Goal: Task Accomplishment & Management: Complete application form

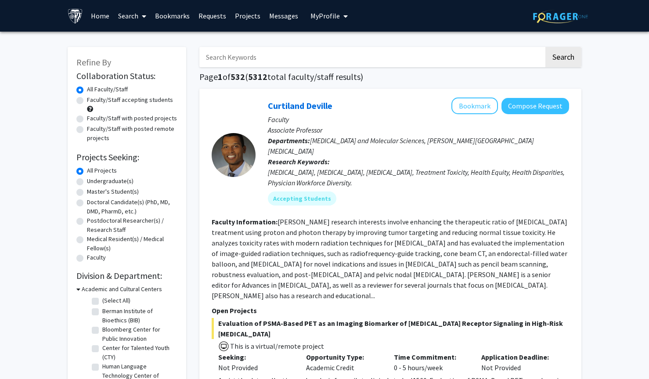
click at [171, 19] on link "Bookmarks" at bounding box center [172, 15] width 43 height 31
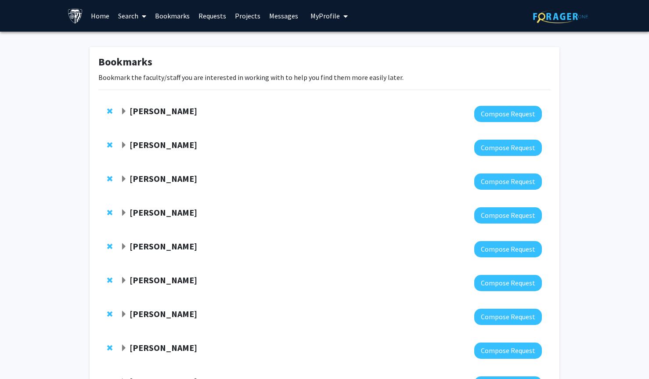
click at [217, 19] on link "Requests" at bounding box center [212, 15] width 36 height 31
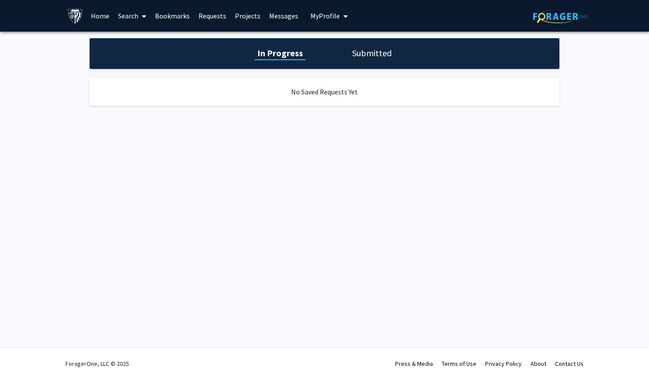
click at [378, 63] on div "In Progress Submitted" at bounding box center [325, 53] width 470 height 31
click at [378, 55] on h1 "Submitted" at bounding box center [372, 53] width 45 height 12
click at [142, 19] on icon at bounding box center [144, 16] width 4 height 7
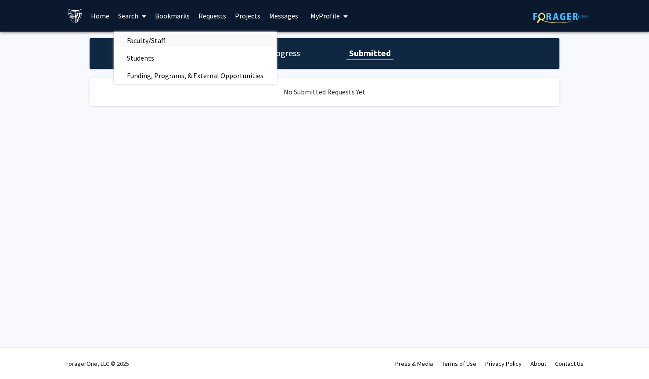
click at [150, 42] on span "Faculty/Staff" at bounding box center [146, 41] width 65 height 18
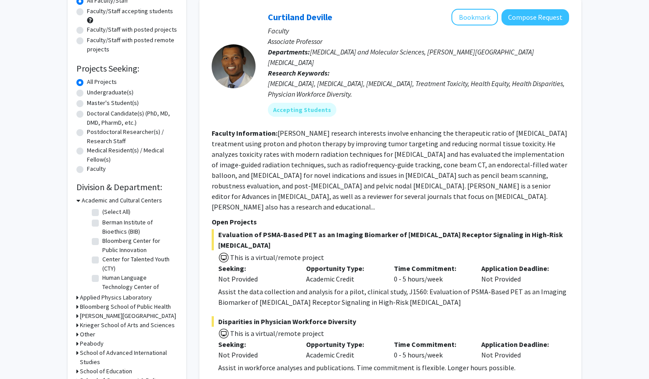
scroll to position [79, 0]
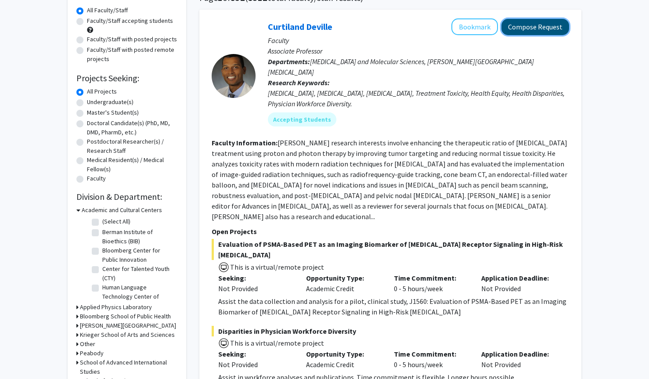
click at [513, 22] on button "Compose Request" at bounding box center [536, 27] width 68 height 16
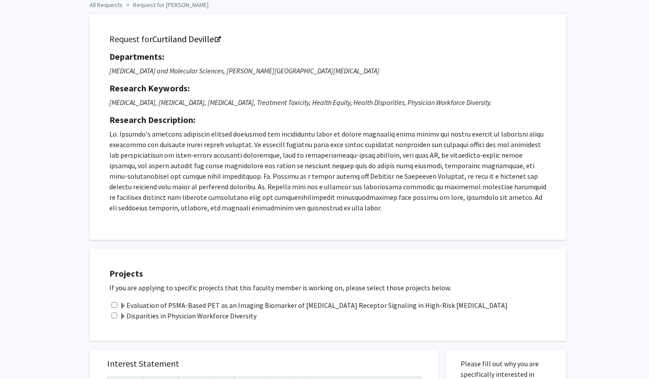
scroll to position [114, 0]
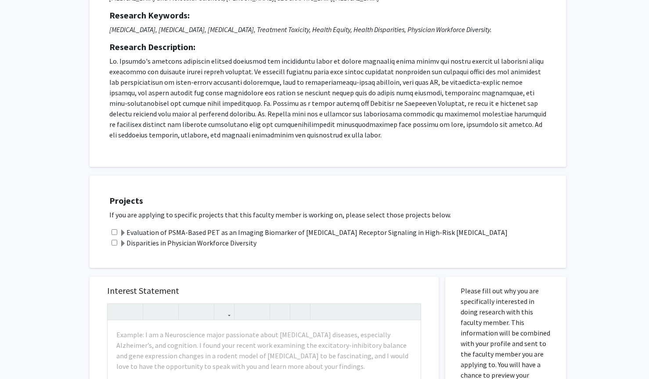
click at [264, 232] on label "Evaluation of PSMA-Based PET as an Imaging Biomarker of Androgen Receptor Signa…" at bounding box center [313, 232] width 388 height 11
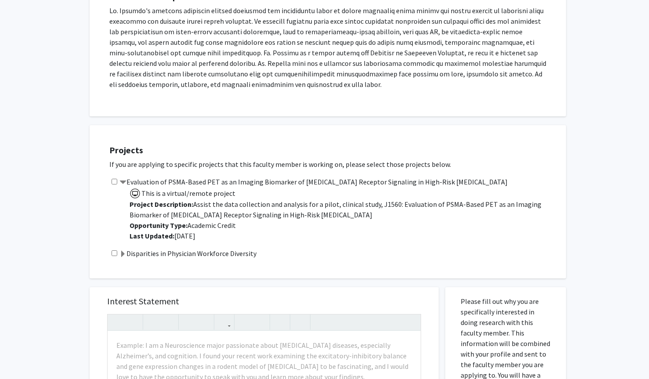
scroll to position [181, 0]
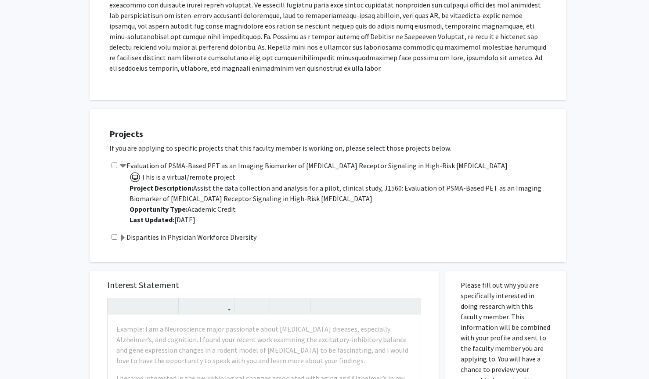
click at [271, 167] on label "Evaluation of PSMA-Based PET as an Imaging Biomarker of Androgen Receptor Signa…" at bounding box center [313, 165] width 388 height 11
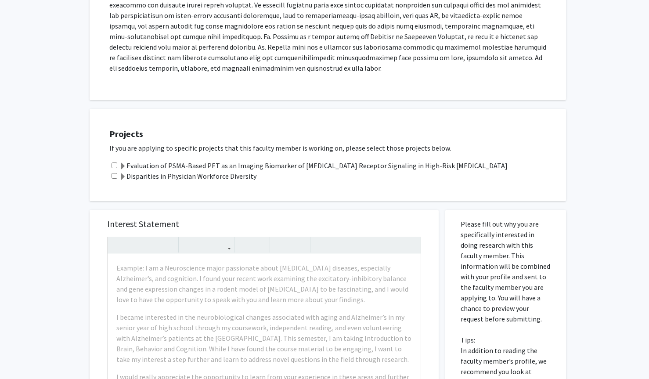
click at [243, 180] on label "Disparities in Physician Workforce Diversity" at bounding box center [187, 176] width 137 height 11
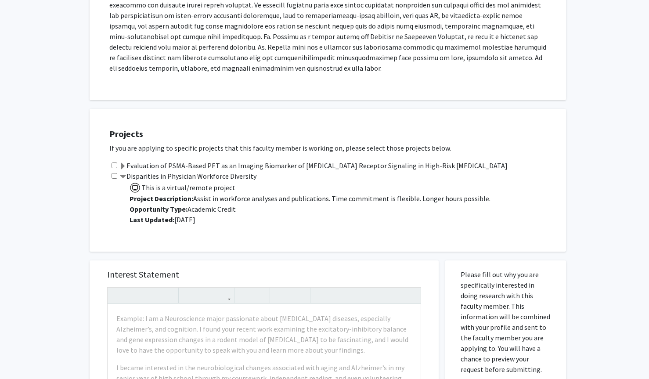
click at [243, 180] on label "Disparities in Physician Workforce Diversity" at bounding box center [187, 176] width 137 height 11
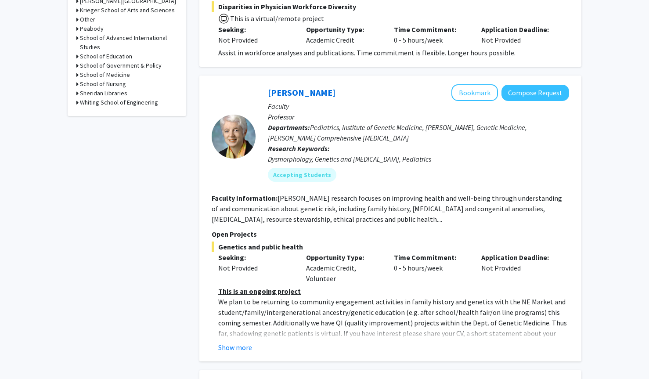
scroll to position [405, 0]
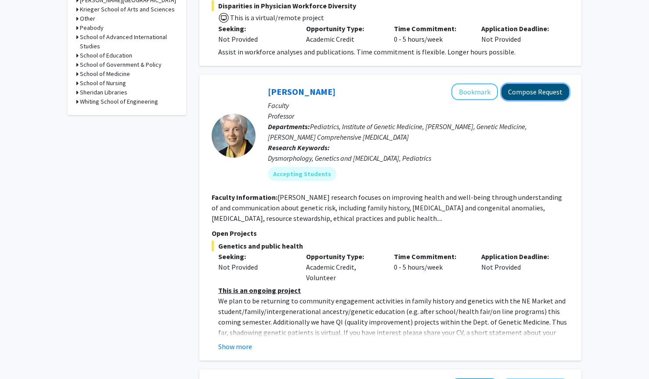
click at [507, 84] on button "Compose Request" at bounding box center [536, 92] width 68 height 16
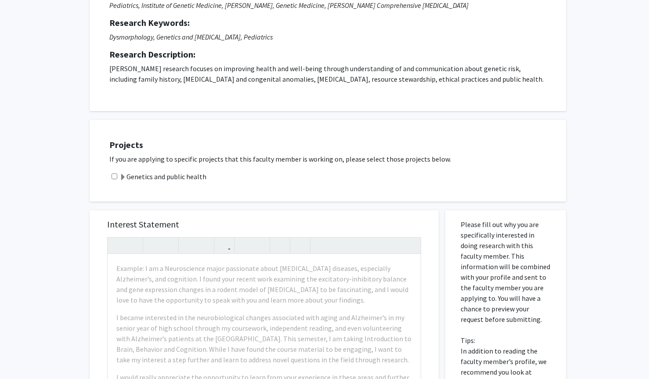
scroll to position [118, 0]
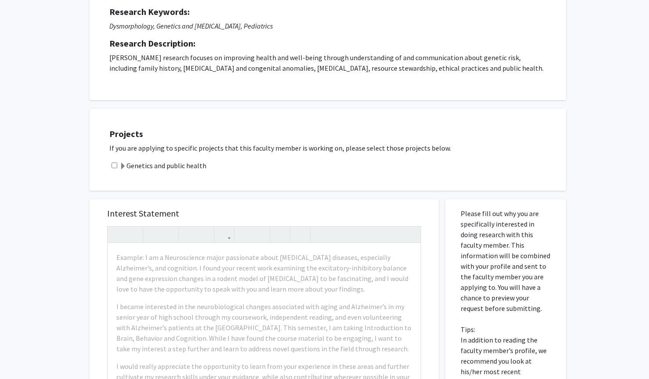
click at [181, 164] on label "Genetics and public health" at bounding box center [162, 165] width 87 height 11
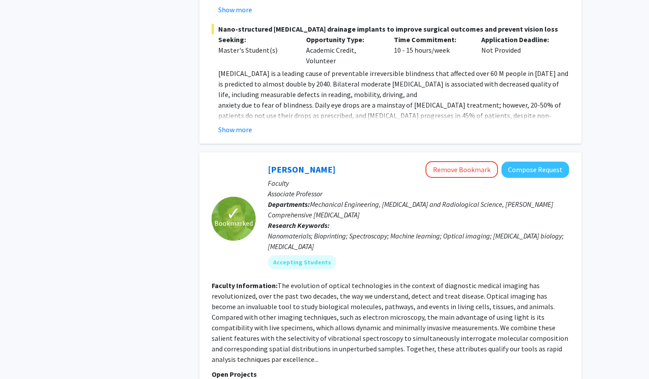
scroll to position [1236, 0]
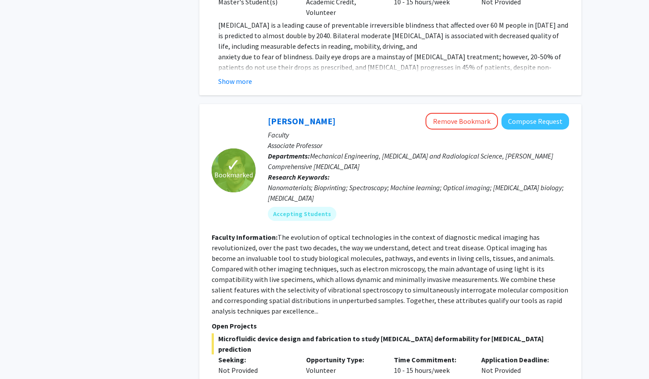
click at [417, 113] on div "Ishan Barman Remove Bookmark Compose Request" at bounding box center [418, 121] width 301 height 17
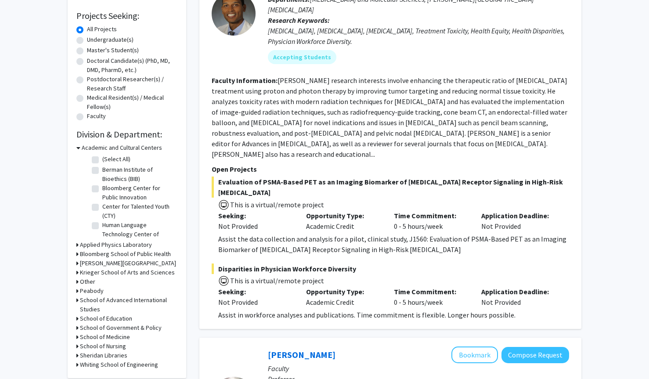
scroll to position [0, 0]
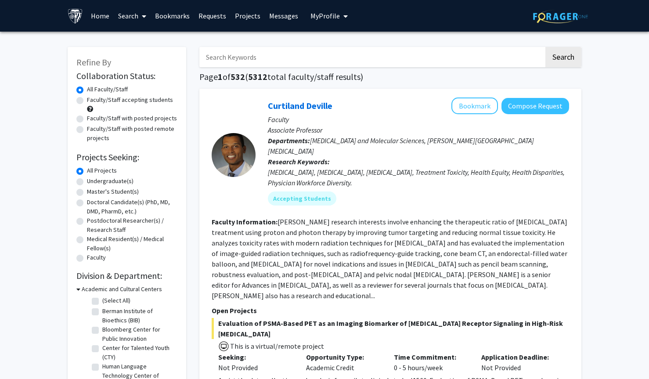
click at [99, 18] on link "Home" at bounding box center [100, 15] width 27 height 31
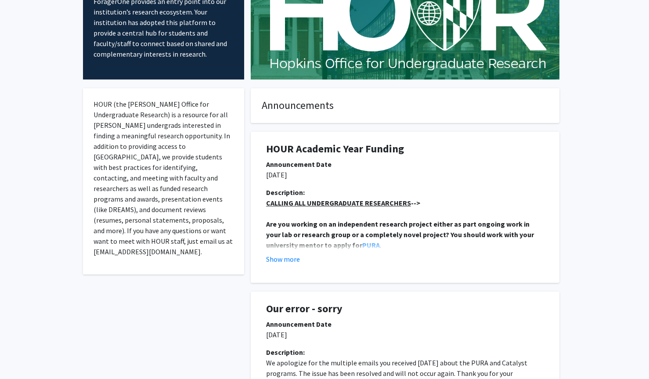
scroll to position [88, 0]
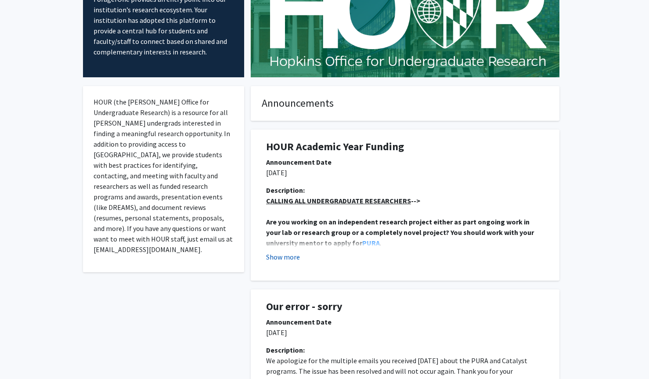
click at [282, 259] on button "Show more" at bounding box center [283, 257] width 34 height 11
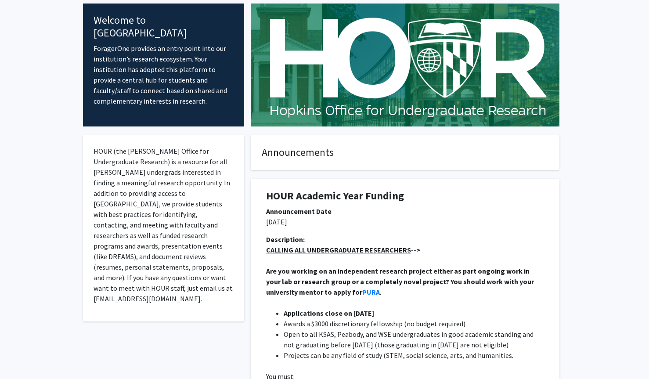
scroll to position [0, 0]
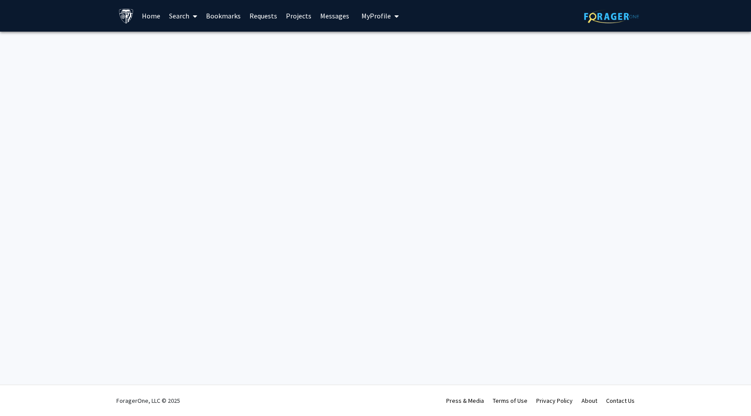
click at [234, 13] on link "Bookmarks" at bounding box center [223, 15] width 43 height 31
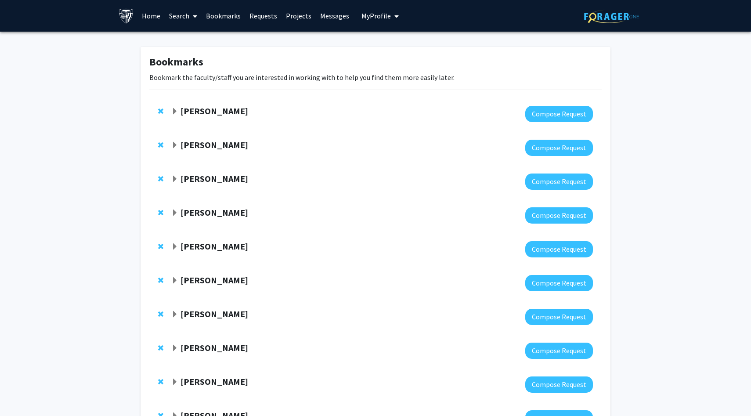
click at [171, 110] on span "Expand Utthara Nayar Bookmark" at bounding box center [174, 111] width 7 height 7
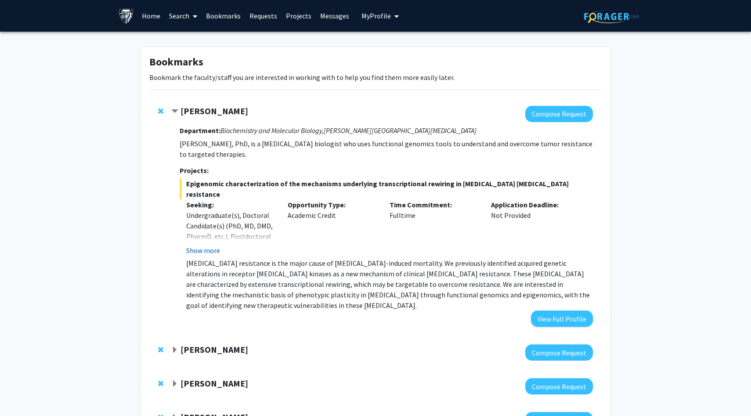
click at [207, 245] on button "Show more" at bounding box center [203, 250] width 34 height 11
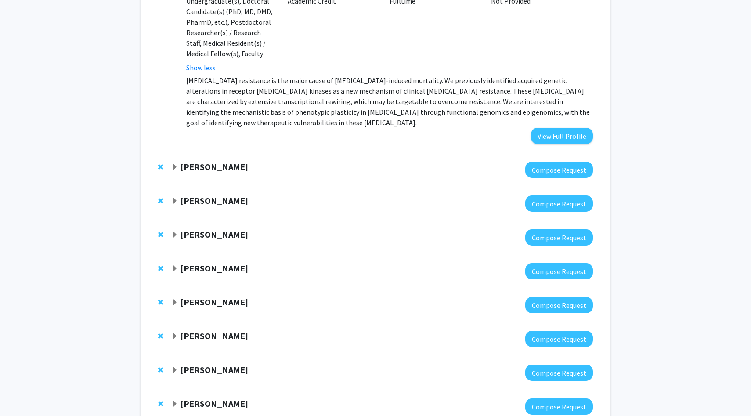
scroll to position [289, 0]
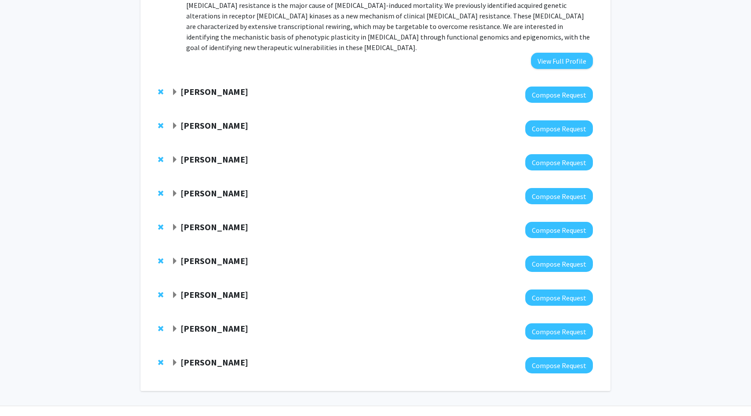
click at [184, 357] on strong "[PERSON_NAME]" at bounding box center [215, 362] width 68 height 11
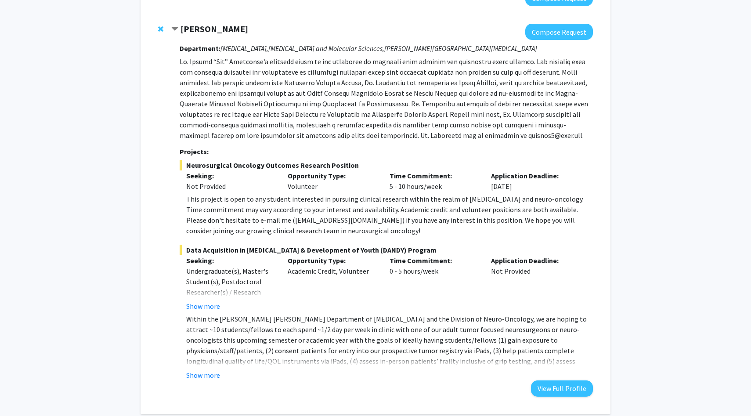
scroll to position [624, 0]
click at [202, 369] on button "Show more" at bounding box center [203, 374] width 34 height 11
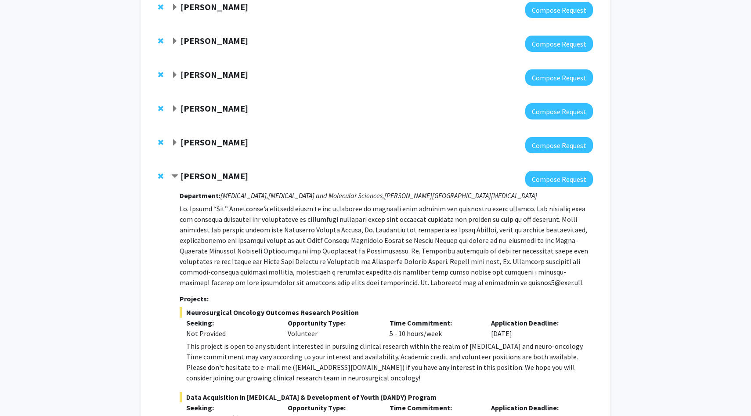
scroll to position [357, 0]
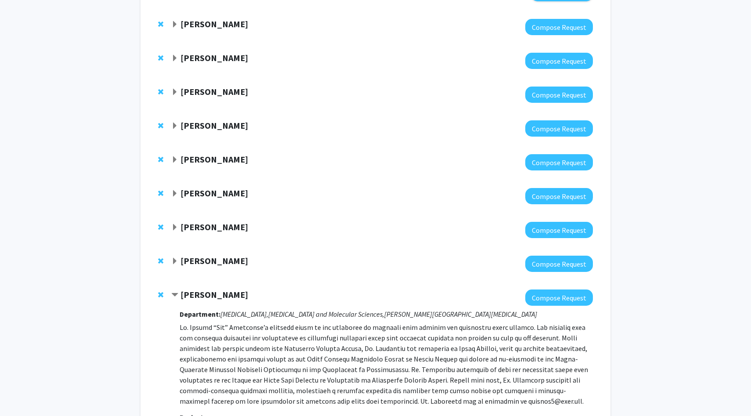
click at [178, 258] on span "Expand David Elbert Bookmark" at bounding box center [174, 261] width 7 height 7
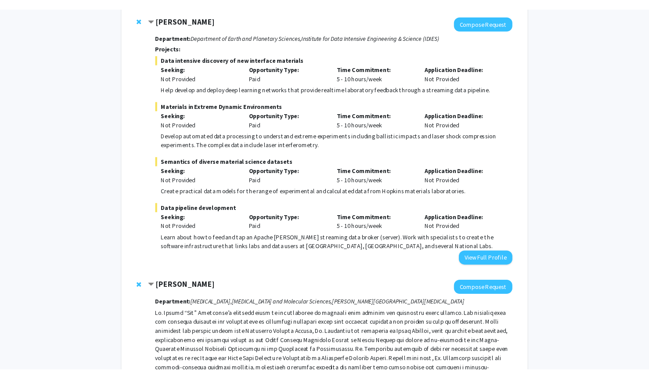
scroll to position [612, 0]
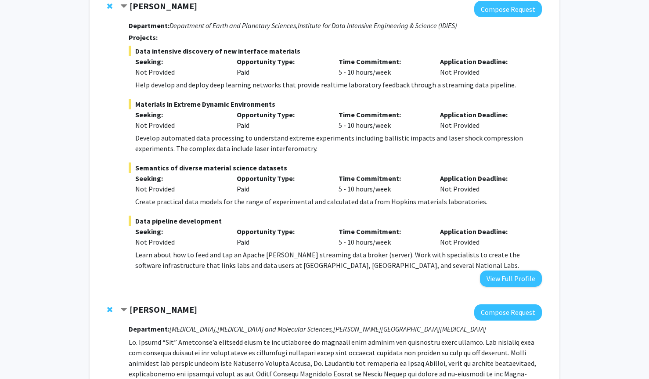
click at [274, 99] on span "Materials in Extreme Dynamic Environments" at bounding box center [335, 104] width 413 height 11
click at [390, 56] on div "Time Commitment: 5 - 10 hours/week" at bounding box center [383, 66] width 102 height 21
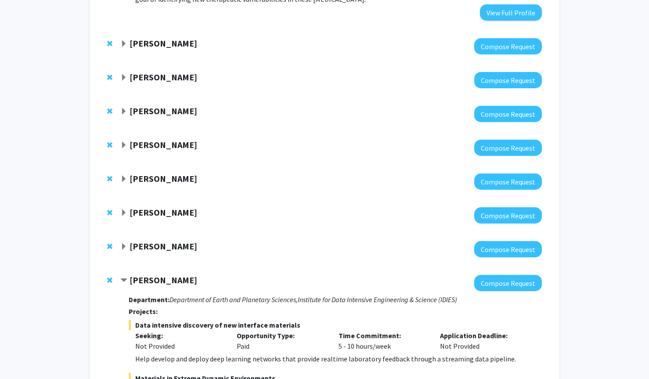
scroll to position [336, 0]
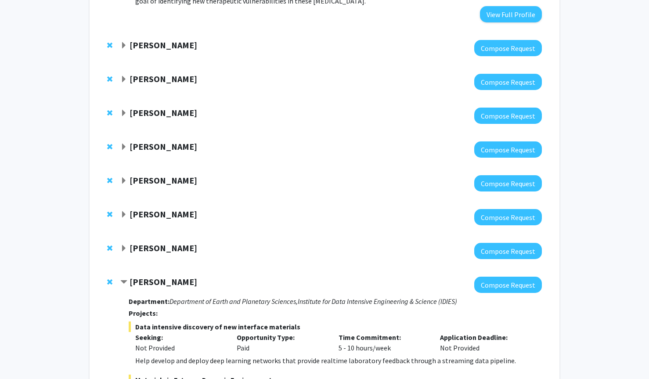
click at [123, 279] on span "Contract David Elbert Bookmark" at bounding box center [123, 282] width 7 height 7
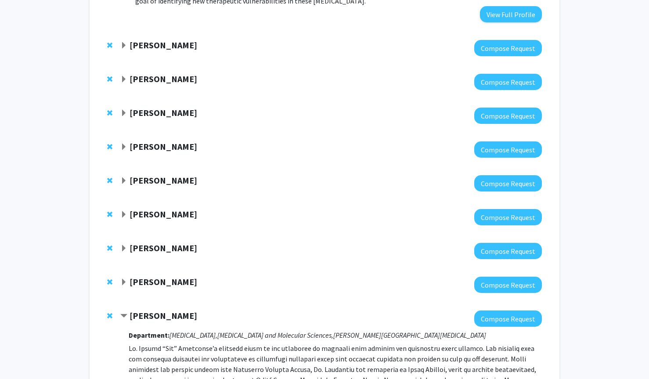
click at [123, 245] on span "Expand Tara Deemyad Bookmark" at bounding box center [123, 248] width 7 height 7
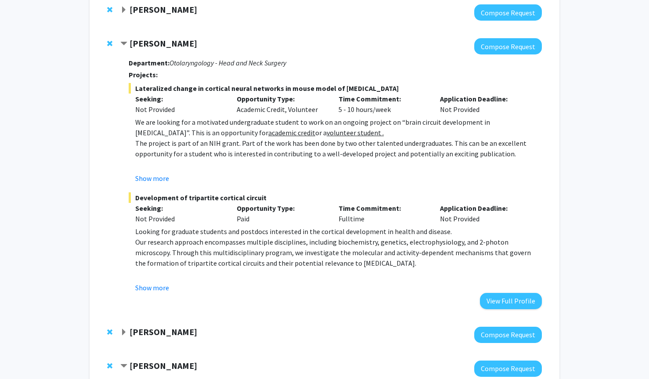
scroll to position [542, 0]
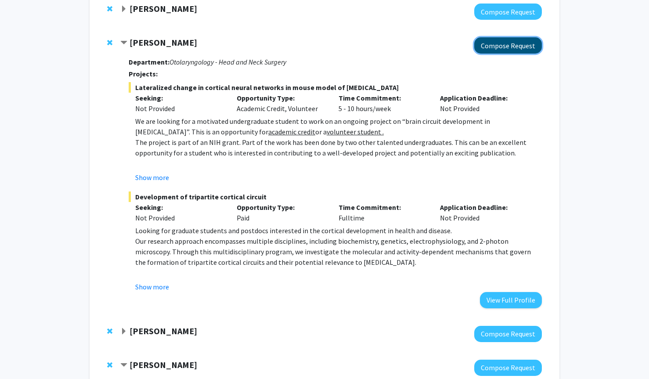
click at [496, 37] on button "Compose Request" at bounding box center [508, 45] width 68 height 16
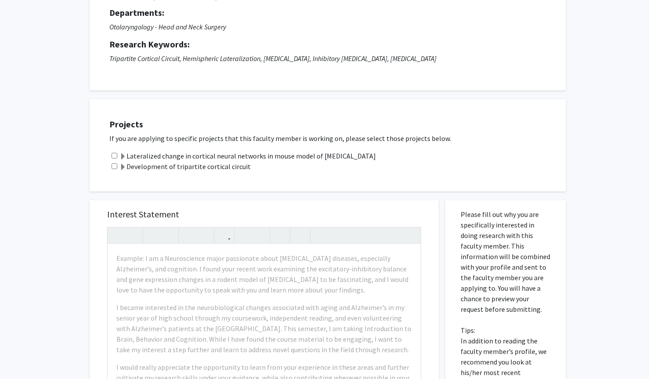
scroll to position [86, 0]
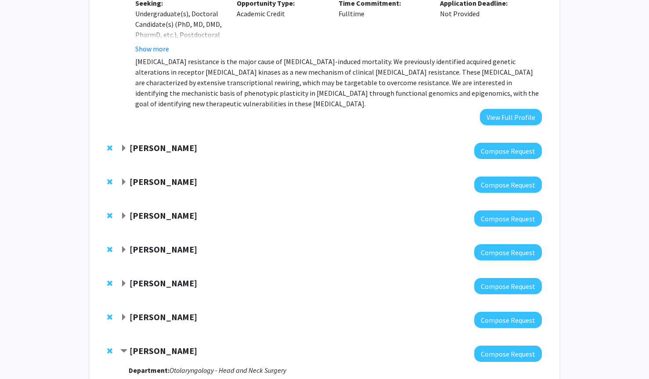
scroll to position [309, 0]
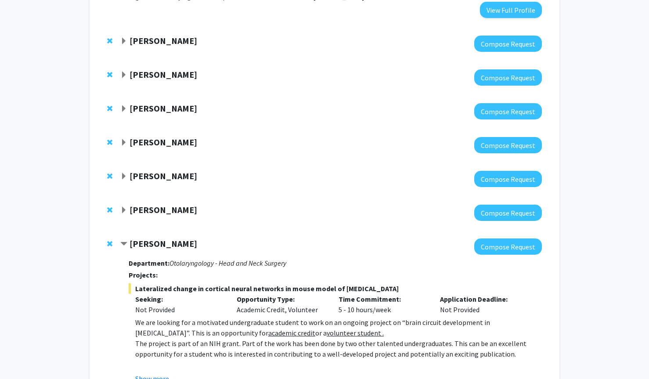
scroll to position [86, 0]
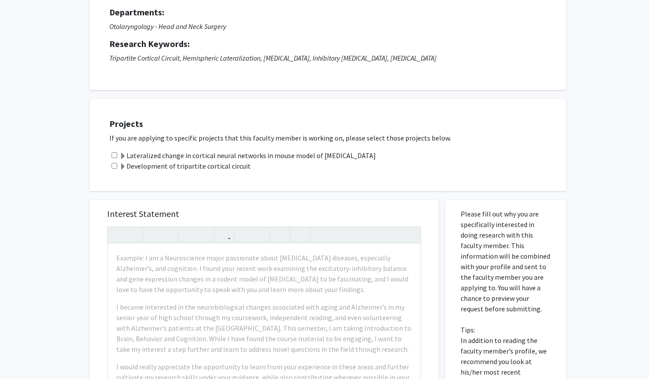
click at [199, 152] on label "Lateralized change in cortical neural networks in mouse model of [MEDICAL_DATA]" at bounding box center [247, 155] width 257 height 11
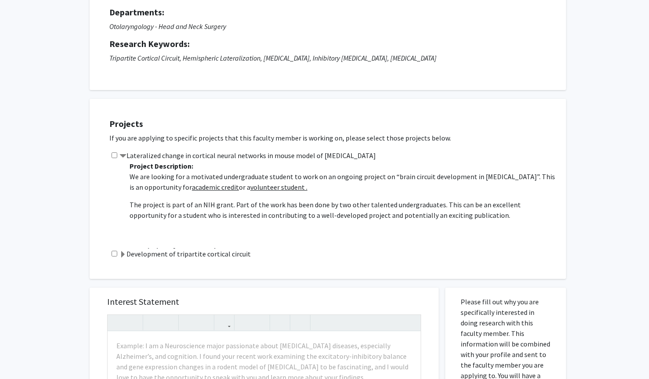
click at [115, 153] on input "checkbox" at bounding box center [115, 155] width 6 height 6
checkbox input "true"
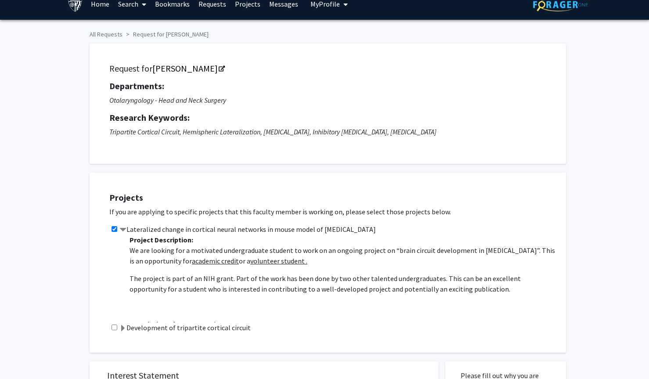
scroll to position [0, 0]
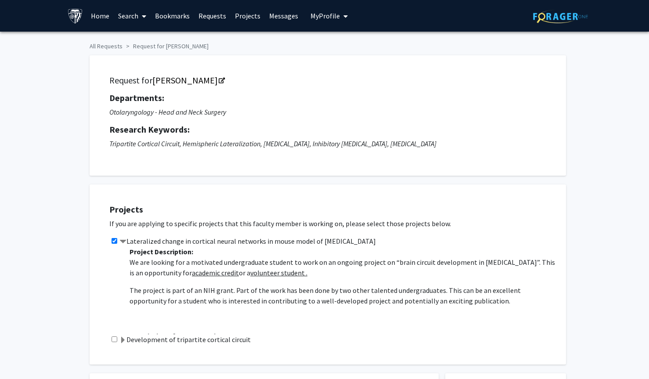
click at [173, 15] on link "Bookmarks" at bounding box center [172, 15] width 43 height 31
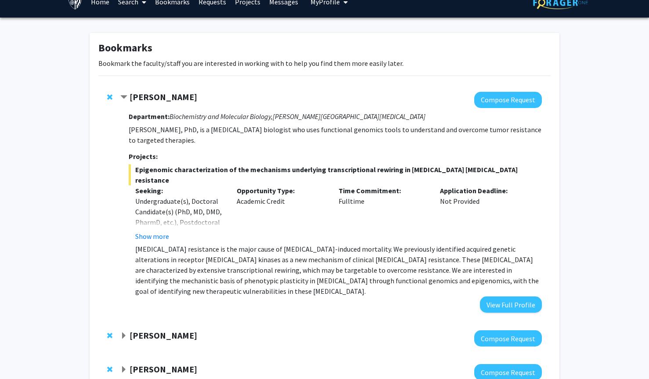
scroll to position [22, 0]
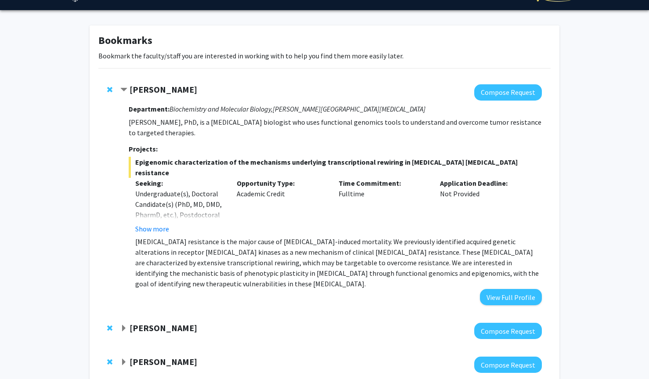
click at [123, 91] on span "Contract Utthara Nayar Bookmark" at bounding box center [123, 90] width 7 height 7
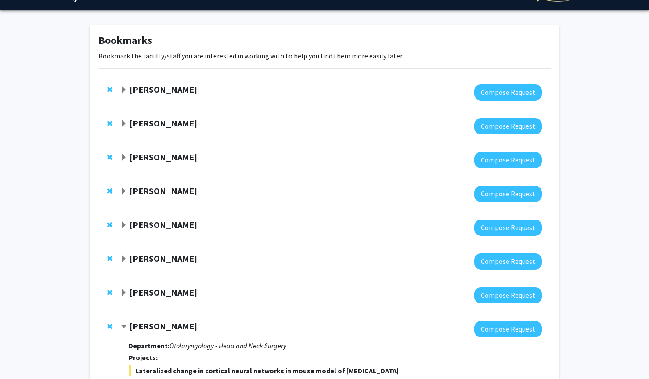
click at [124, 123] on span "Expand Bonnie Yeung-Luk Bookmark" at bounding box center [123, 123] width 7 height 7
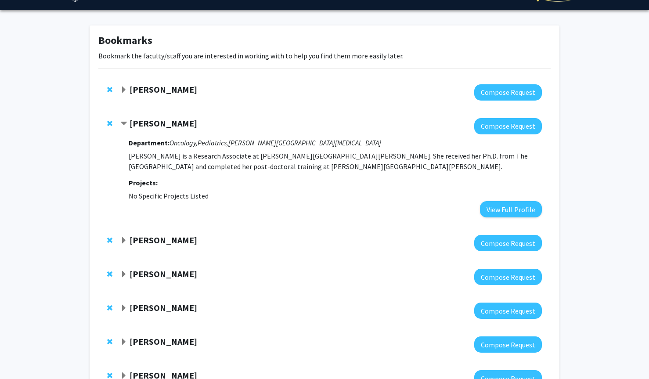
click at [126, 123] on span "Contract Bonnie Yeung-Luk Bookmark" at bounding box center [123, 123] width 7 height 7
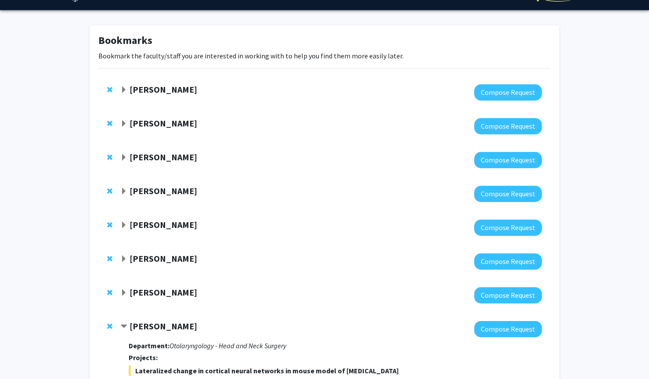
click at [123, 155] on span "Expand Ishan Barman Bookmark" at bounding box center [123, 157] width 7 height 7
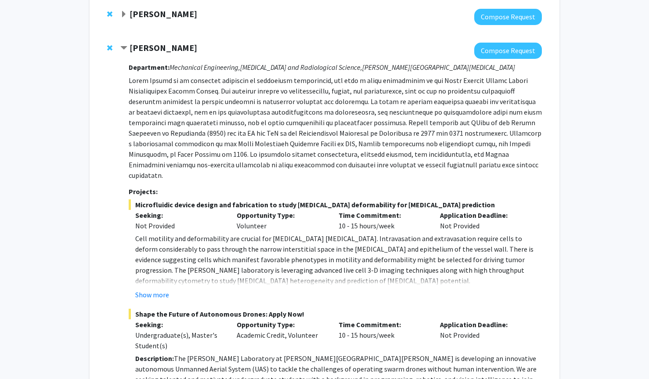
scroll to position [116, 0]
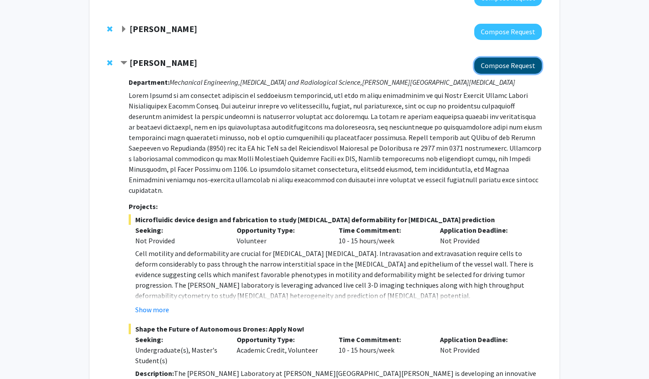
click at [517, 68] on button "Compose Request" at bounding box center [508, 66] width 68 height 16
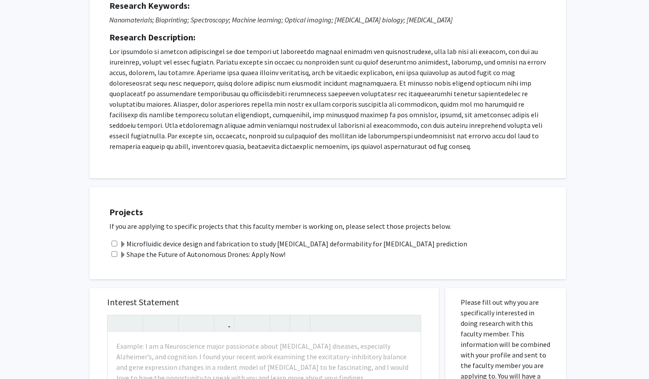
scroll to position [202, 0]
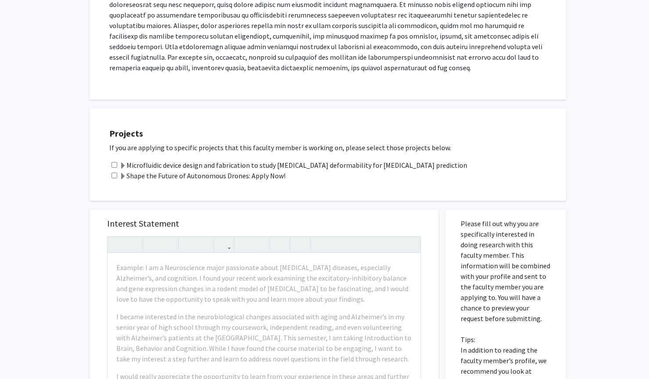
click at [300, 166] on label "Microfluidic device design and fabrication to study [MEDICAL_DATA] deformabilit…" at bounding box center [293, 165] width 348 height 11
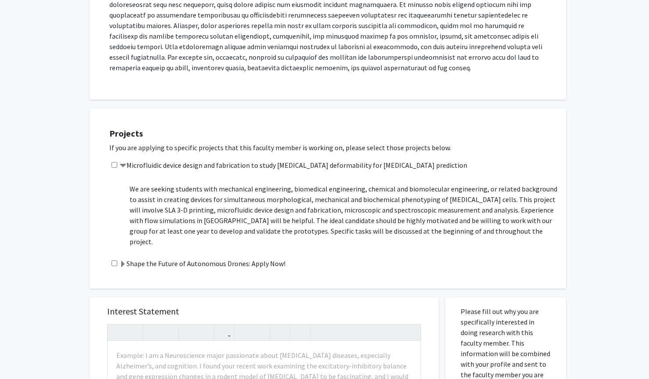
scroll to position [30, 0]
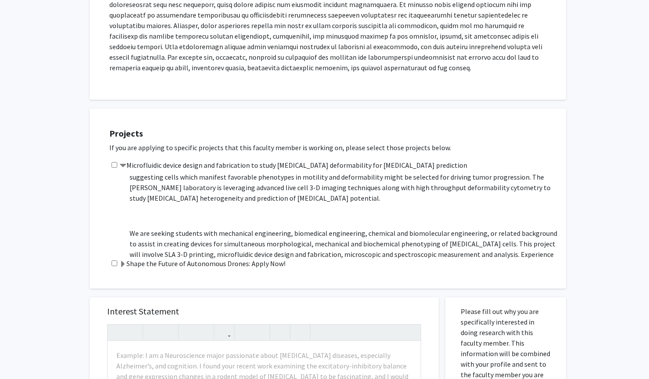
click at [278, 165] on label "Microfluidic device design and fabrication to study [MEDICAL_DATA] deformabilit…" at bounding box center [293, 165] width 348 height 11
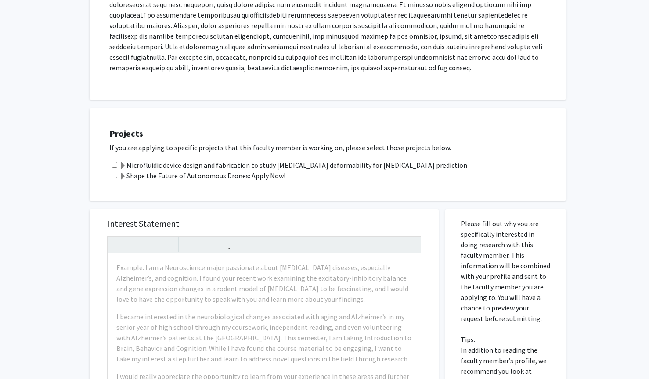
click at [260, 175] on label "Shape the Future of Autonomous Drones: Apply Now!" at bounding box center [202, 175] width 166 height 11
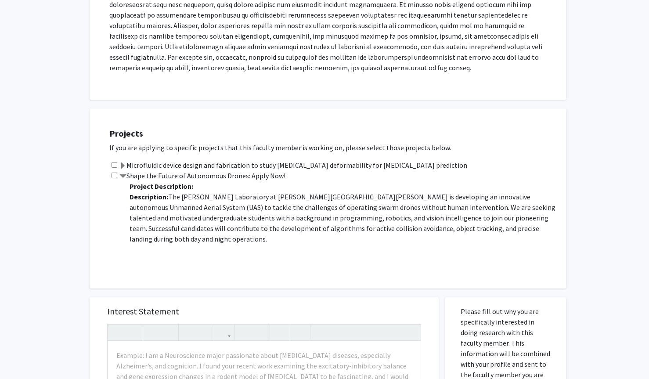
scroll to position [0, 0]
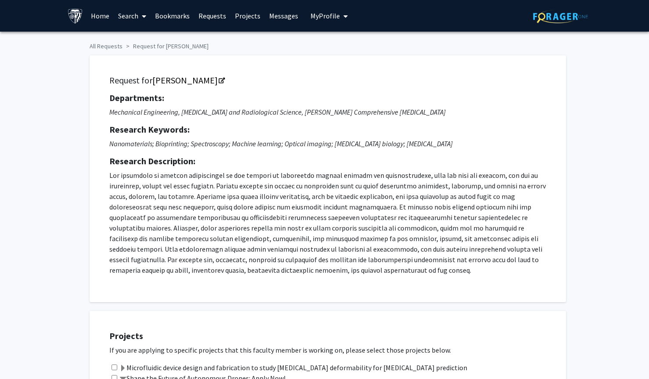
click at [177, 21] on link "Bookmarks" at bounding box center [172, 15] width 43 height 31
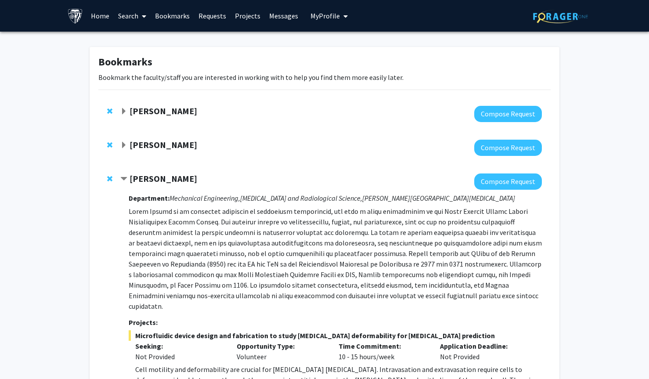
click at [245, 18] on link "Projects" at bounding box center [248, 15] width 34 height 31
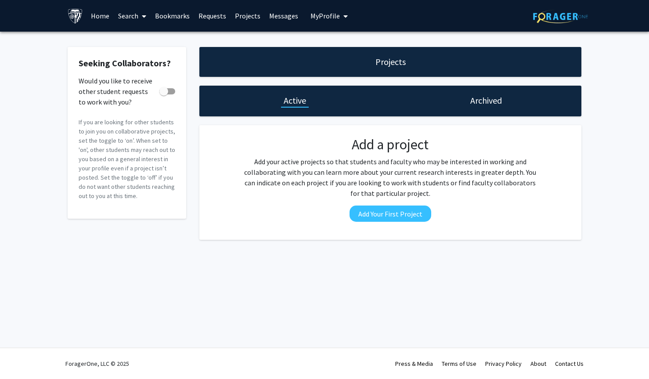
click at [122, 17] on link "Search" at bounding box center [132, 15] width 37 height 31
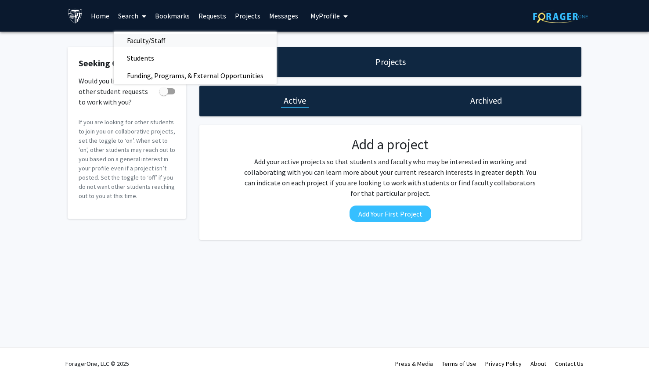
click at [152, 33] on span "Faculty/Staff" at bounding box center [146, 41] width 65 height 18
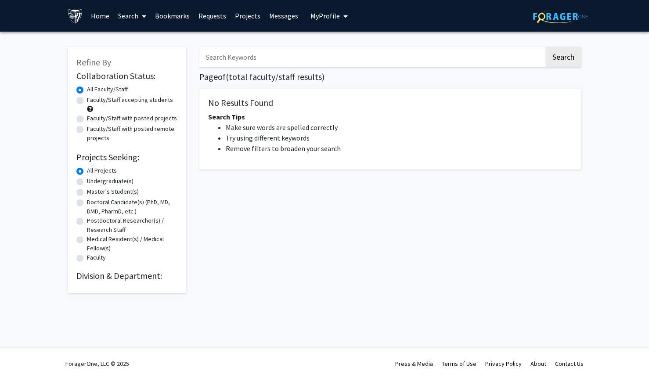
click at [145, 18] on icon at bounding box center [144, 16] width 4 height 7
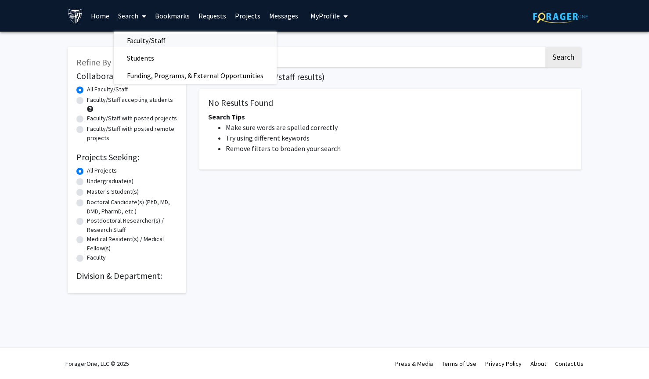
click at [144, 37] on span "Faculty/Staff" at bounding box center [146, 41] width 65 height 18
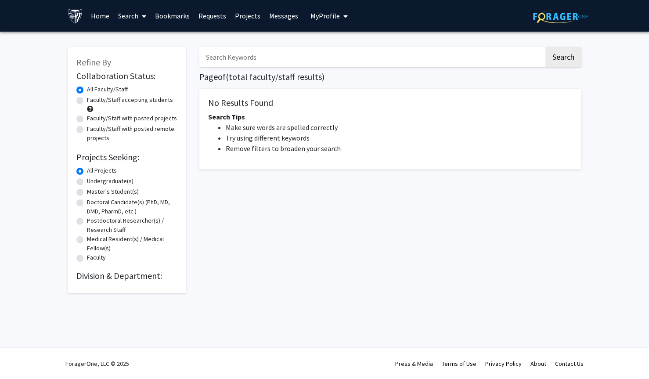
click at [209, 212] on div "Search Page of ( total faculty/staff results) No Results Found Search Tips Make…" at bounding box center [390, 165] width 395 height 255
click at [98, 12] on link "Home" at bounding box center [100, 15] width 27 height 31
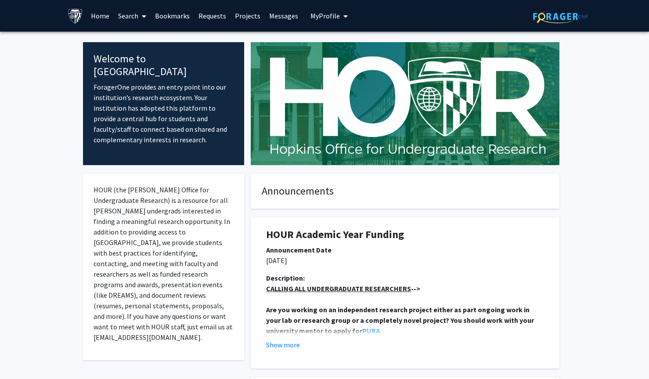
click at [136, 17] on link "Search" at bounding box center [132, 15] width 37 height 31
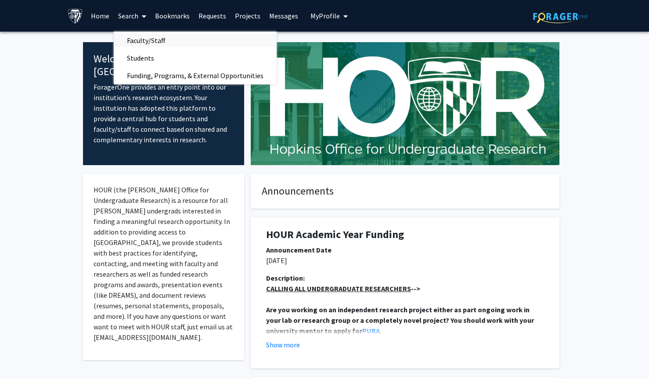
click at [145, 39] on span "Faculty/Staff" at bounding box center [146, 41] width 65 height 18
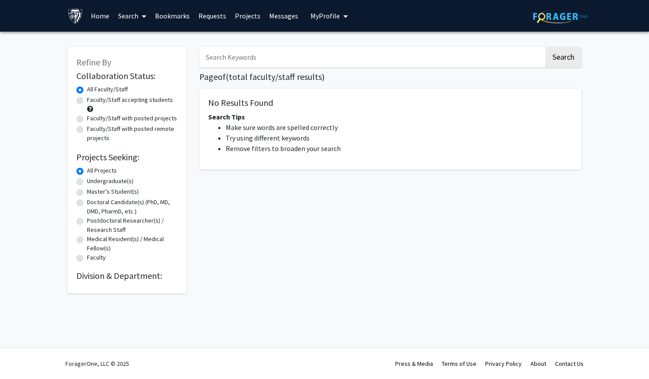
click at [212, 104] on h5 "No Results Found" at bounding box center [390, 103] width 365 height 11
click at [149, 101] on label "Faculty/Staff accepting students" at bounding box center [130, 99] width 86 height 9
click at [93, 101] on input "Faculty/Staff accepting students" at bounding box center [90, 98] width 6 height 6
radio input "true"
click at [118, 177] on label "Undergraduate(s)" at bounding box center [110, 181] width 47 height 9
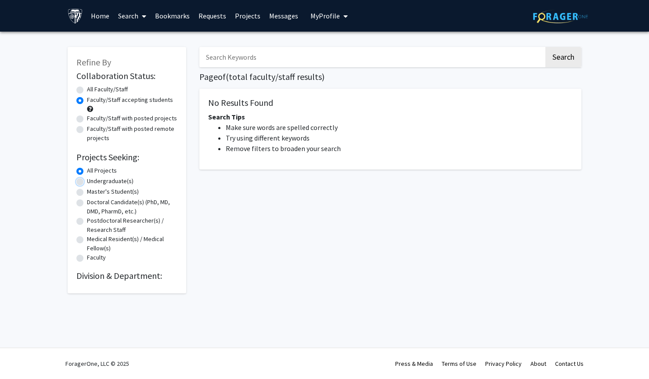
click at [93, 177] on input "Undergraduate(s)" at bounding box center [90, 180] width 6 height 6
radio input "true"
click at [246, 72] on h1 "Page of ( total faculty/staff results)" at bounding box center [390, 77] width 382 height 11
click at [246, 62] on input "Search Keywords" at bounding box center [371, 57] width 345 height 20
type input "neuroscience"
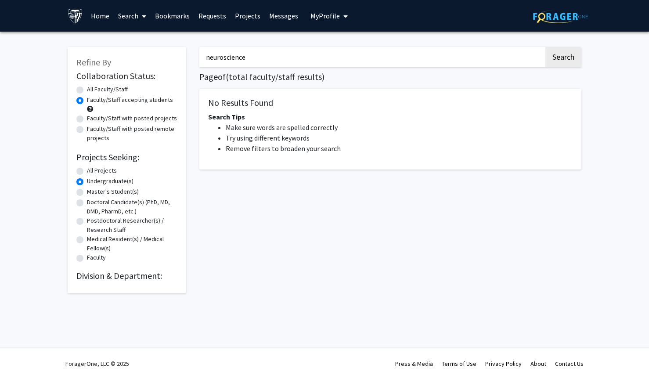
click at [546, 47] on button "Search" at bounding box center [564, 57] width 36 height 20
click at [355, 85] on div "neuroscience Search Page of ( total faculty/staff results) No Results Found Sea…" at bounding box center [390, 165] width 395 height 255
